Goal: Navigation & Orientation: Find specific page/section

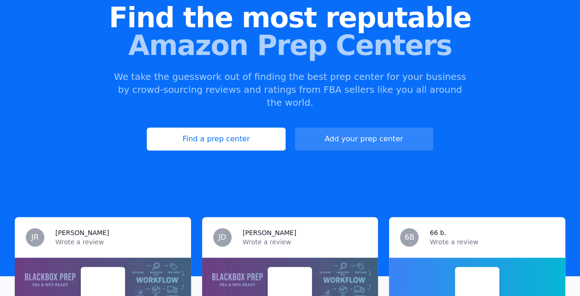
scroll to position [138, 0]
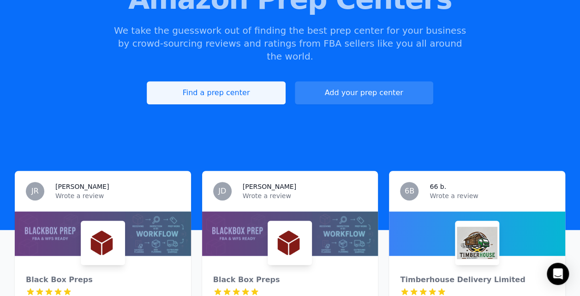
click at [226, 90] on link "Find a prep center" at bounding box center [216, 92] width 138 height 23
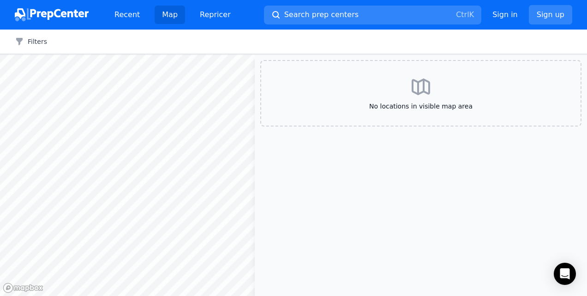
click at [418, 99] on div "No locations in visible map area" at bounding box center [420, 93] width 321 height 66
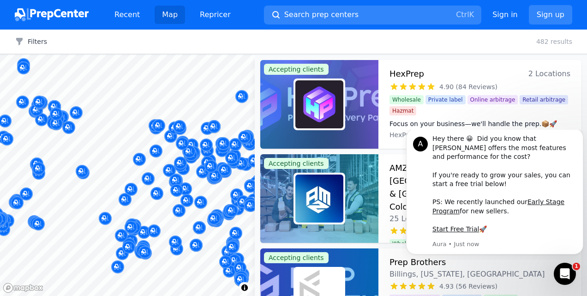
click at [154, 193] on div at bounding box center [200, 191] width 177 height 7
click at [154, 188] on div at bounding box center [200, 191] width 177 height 7
click at [150, 180] on div at bounding box center [156, 182] width 177 height 7
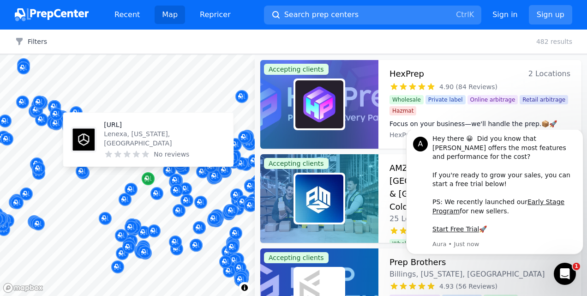
click at [150, 179] on icon "Map marker" at bounding box center [147, 179] width 7 height 6
